Goal: Transaction & Acquisition: Purchase product/service

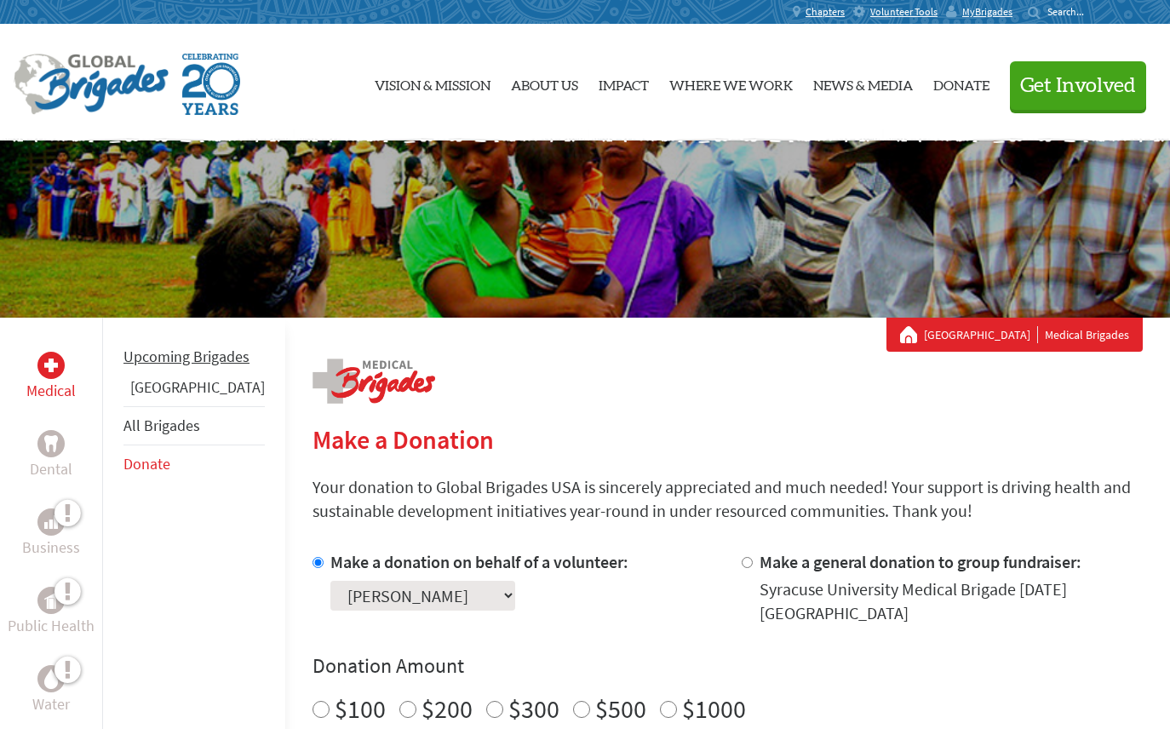
click at [177, 376] on li "Upcoming Brigades" at bounding box center [193, 356] width 141 height 37
click at [175, 397] on link "[GEOGRAPHIC_DATA]" at bounding box center [197, 387] width 135 height 20
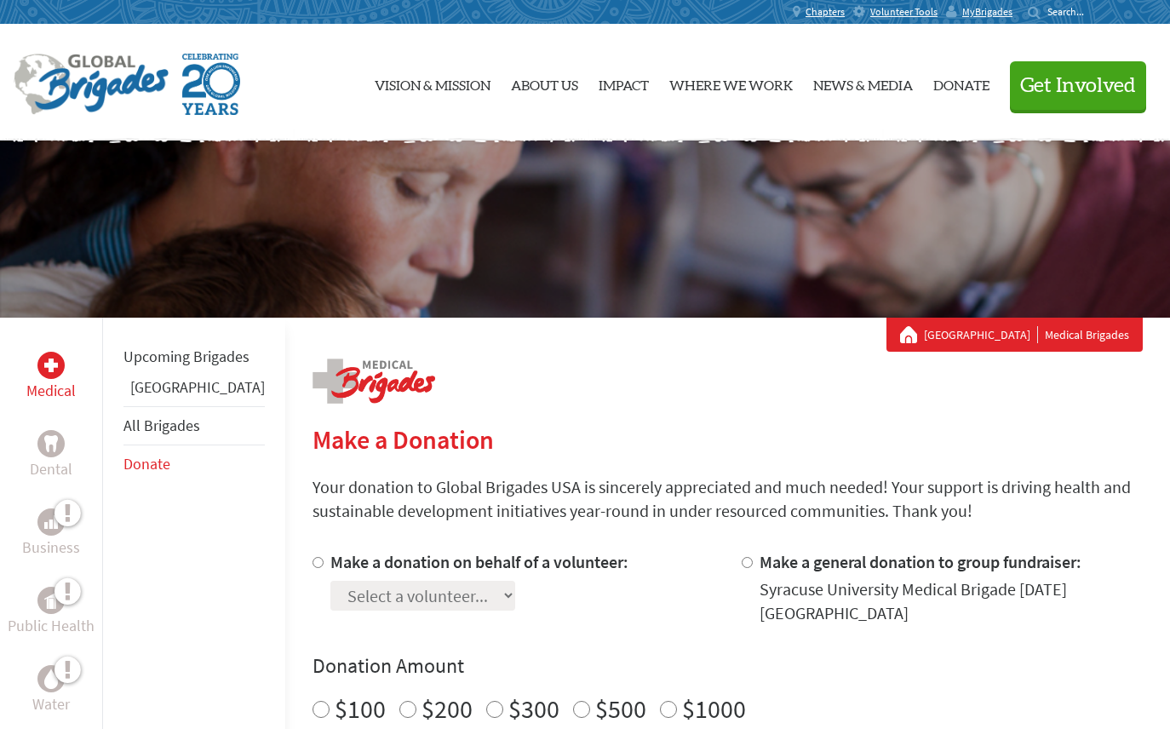
scroll to position [284, 0]
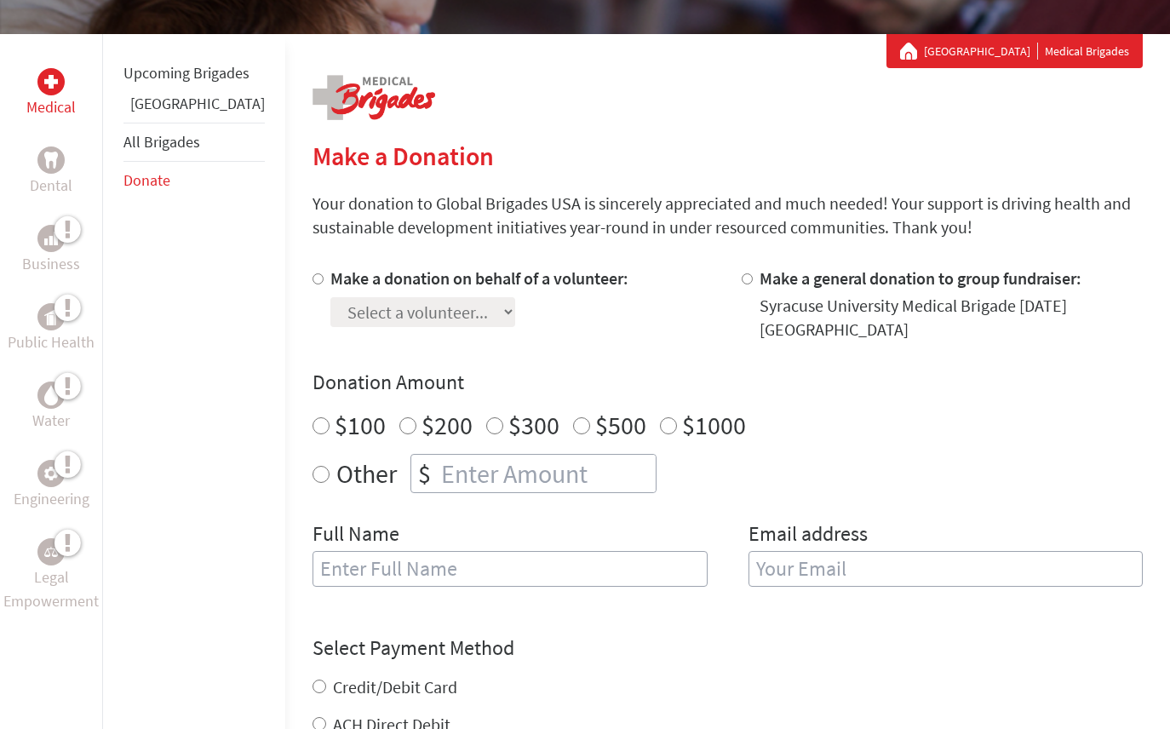
click at [362, 280] on label "Make a donation on behalf of a volunteer:" at bounding box center [479, 277] width 298 height 21
click at [324, 280] on input "Make a donation on behalf of a volunteer:" at bounding box center [318, 278] width 11 height 11
radio input "true"
click at [403, 307] on select "Select a volunteer... [PERSON_NAME] [PERSON_NAME] [PERSON_NAME] [PERSON_NAME] […" at bounding box center [422, 312] width 185 height 30
select select "0CBA6F96-9438-11F0-9E6E-42010A400005"
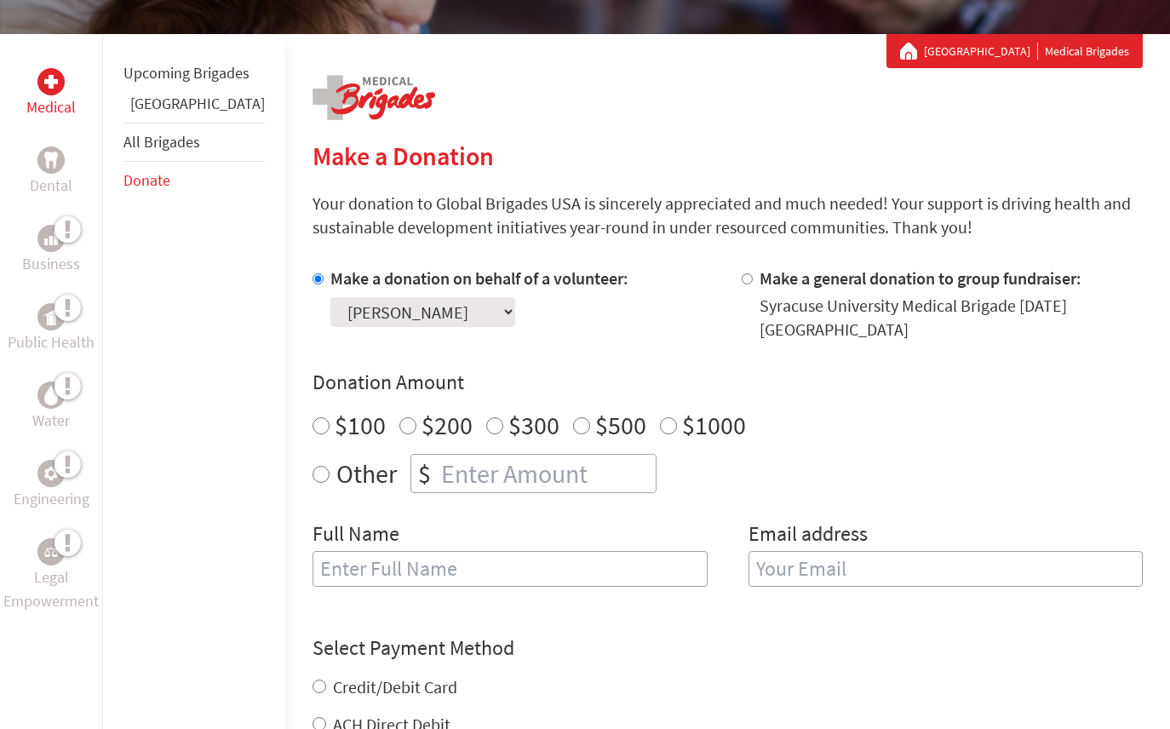
click at [330, 297] on select "Select a volunteer... [PERSON_NAME] [PERSON_NAME] [PERSON_NAME] [PERSON_NAME] […" at bounding box center [422, 312] width 185 height 30
click at [573, 422] on input "$500" at bounding box center [581, 425] width 17 height 17
radio input "true"
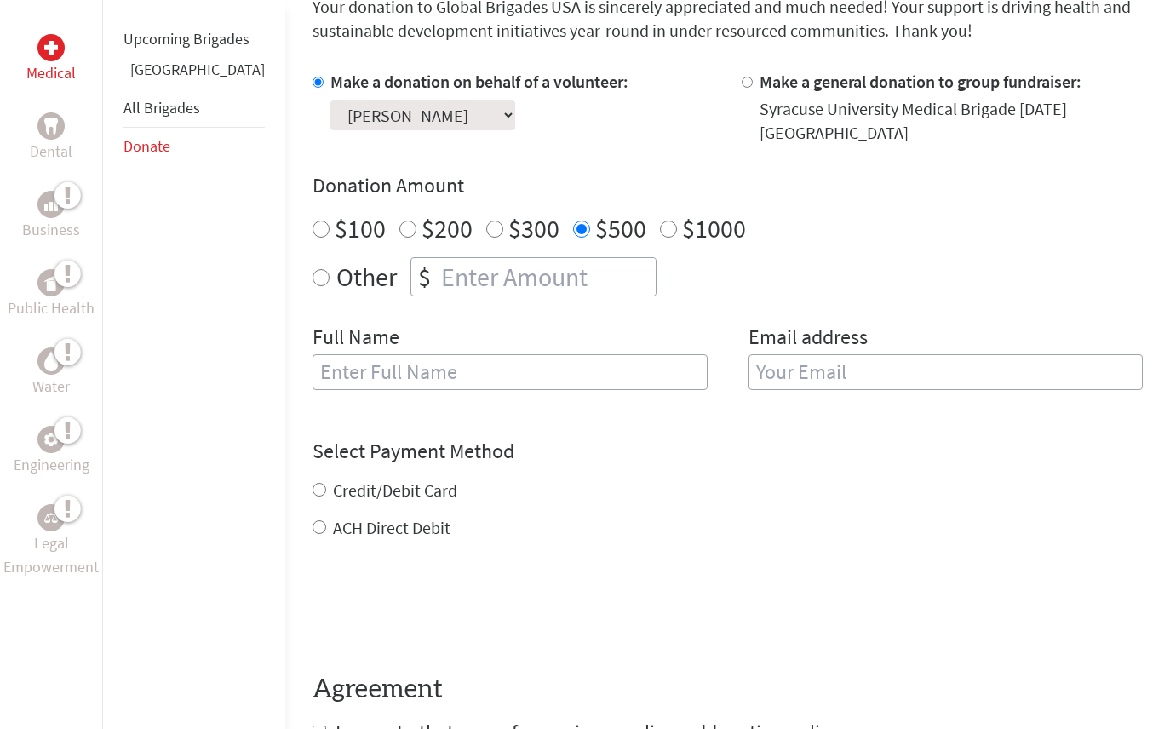
scroll to position [568, 0]
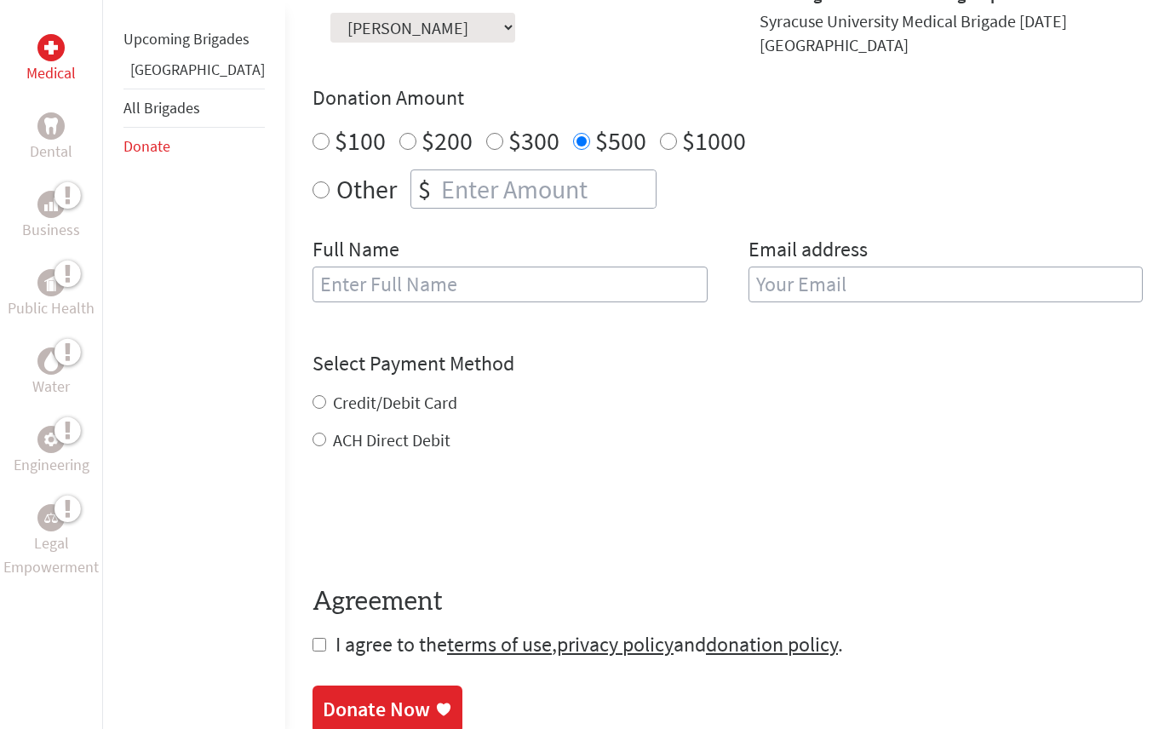
click at [391, 399] on label "Credit/Debit Card" at bounding box center [395, 402] width 124 height 21
click at [326, 399] on input "Credit/Debit Card" at bounding box center [320, 402] width 14 height 14
radio input "true"
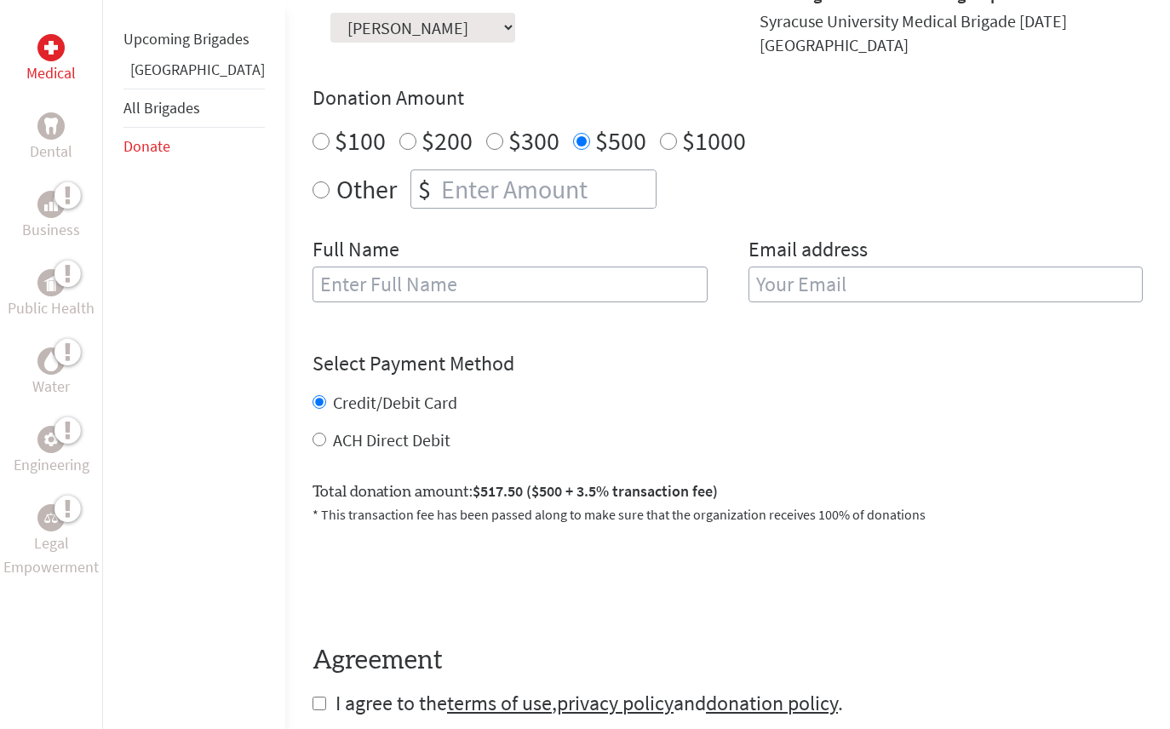
click at [370, 400] on label "Credit/Debit Card" at bounding box center [395, 402] width 124 height 21
click at [326, 400] on input "Credit/Debit Card" at bounding box center [320, 402] width 14 height 14
click at [347, 435] on label "ACH Direct Debit" at bounding box center [392, 439] width 118 height 21
click at [326, 435] on input "ACH Direct Debit" at bounding box center [320, 440] width 14 height 14
radio input "true"
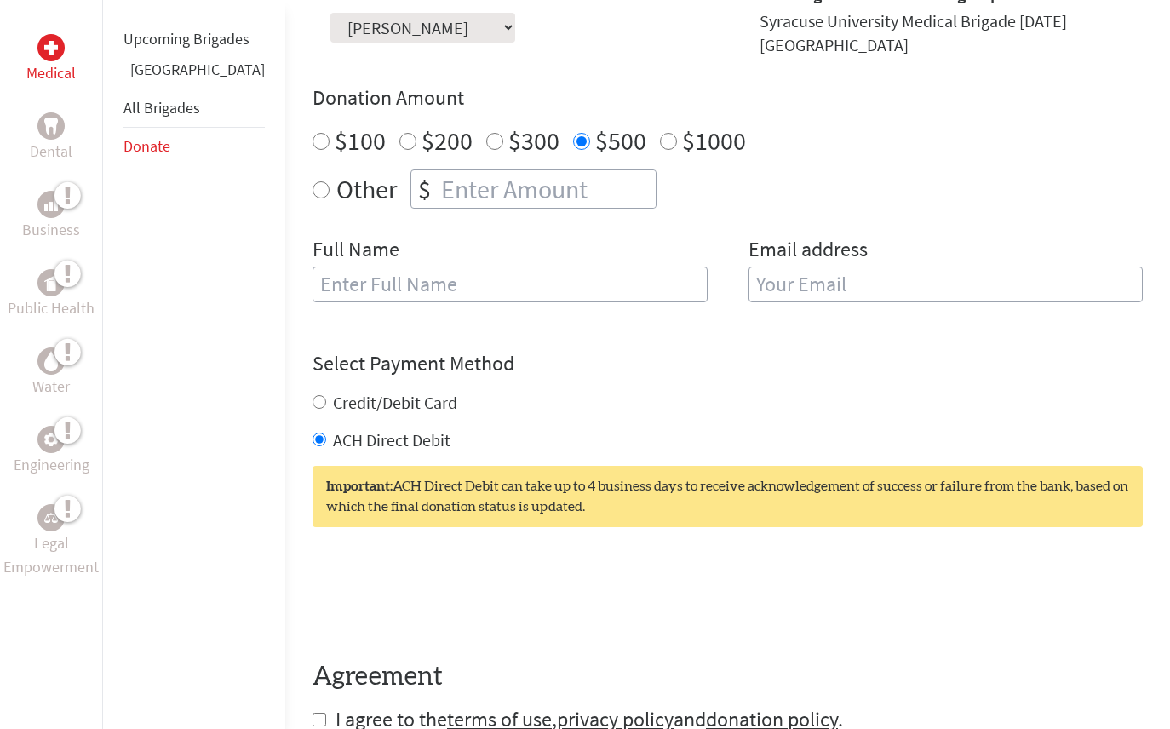
click at [362, 402] on label "Credit/Debit Card" at bounding box center [395, 402] width 124 height 21
click at [326, 402] on input "Credit/Debit Card" at bounding box center [320, 402] width 14 height 14
radio input "true"
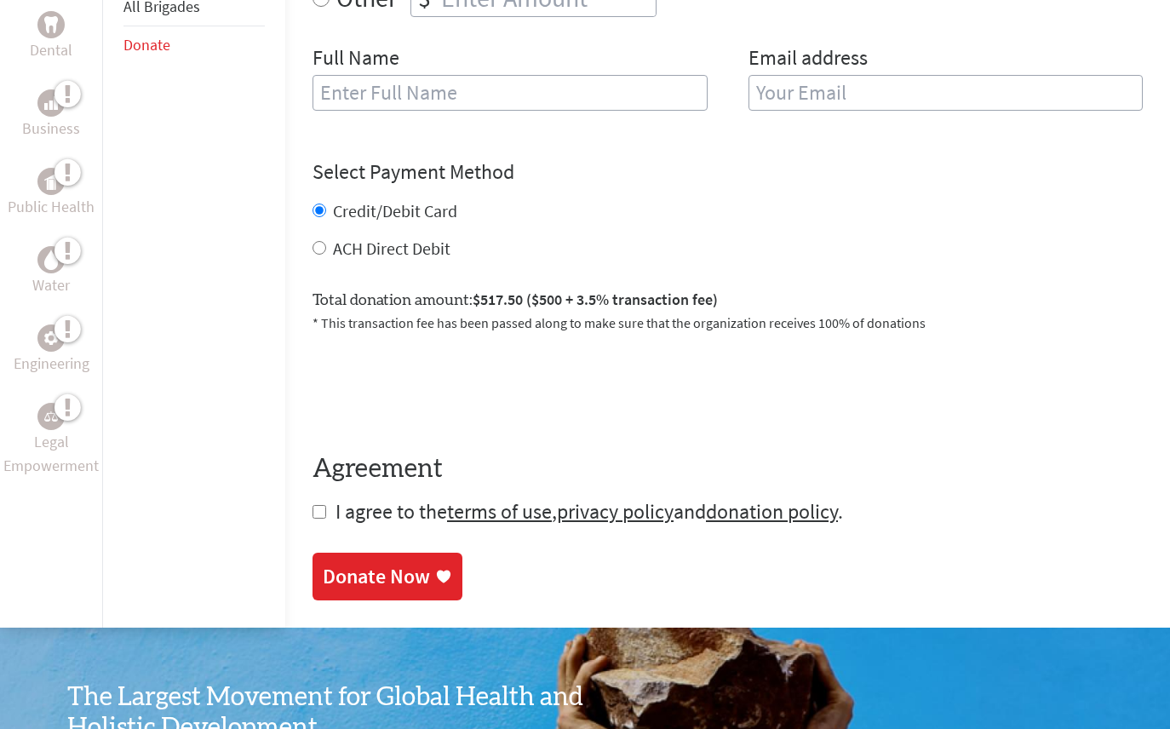
scroll to position [852, 0]
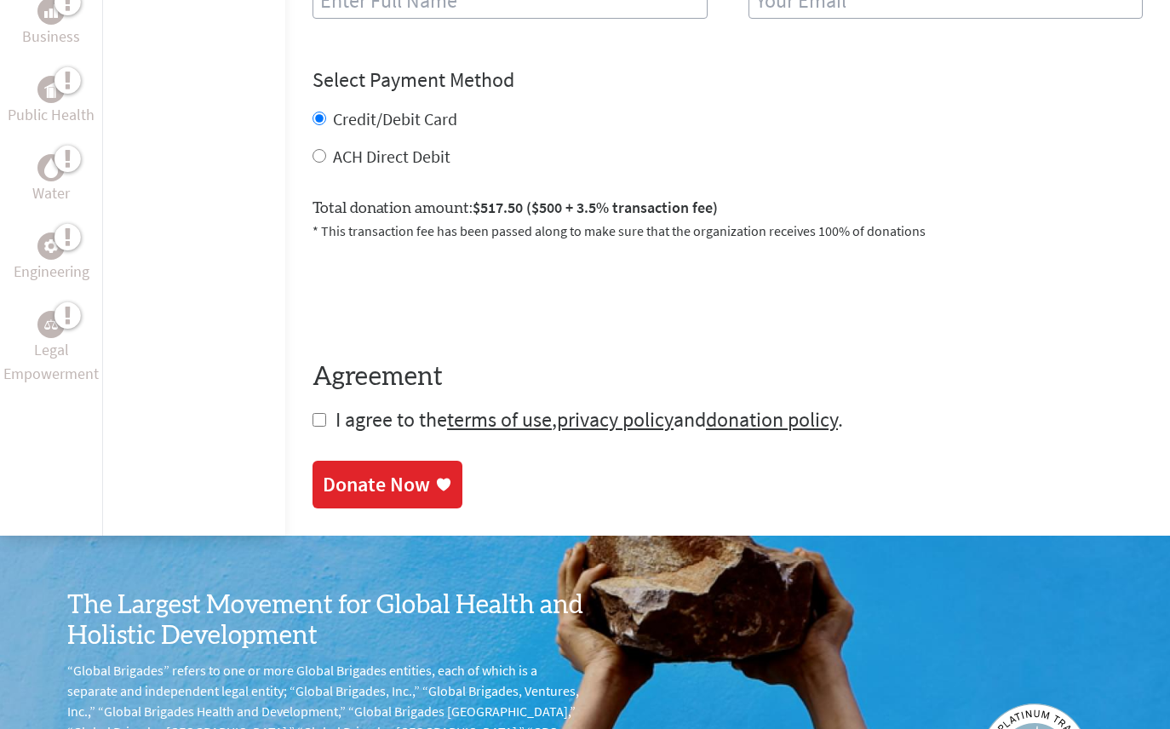
click at [313, 423] on input "checkbox" at bounding box center [320, 420] width 14 height 14
checkbox input "true"
click at [313, 158] on input "ACH Direct Debit" at bounding box center [320, 156] width 14 height 14
radio input "true"
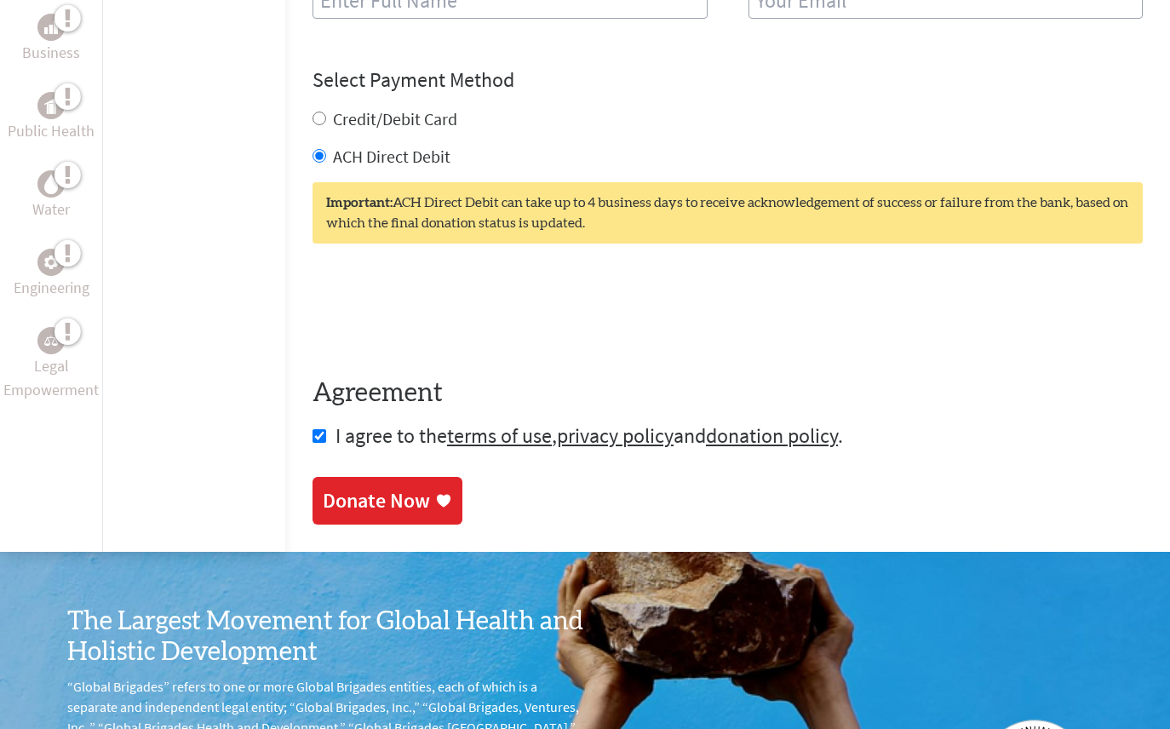
click at [313, 123] on div "Credit/Debit Card" at bounding box center [728, 119] width 830 height 24
